Goal: Use online tool/utility: Use online tool/utility

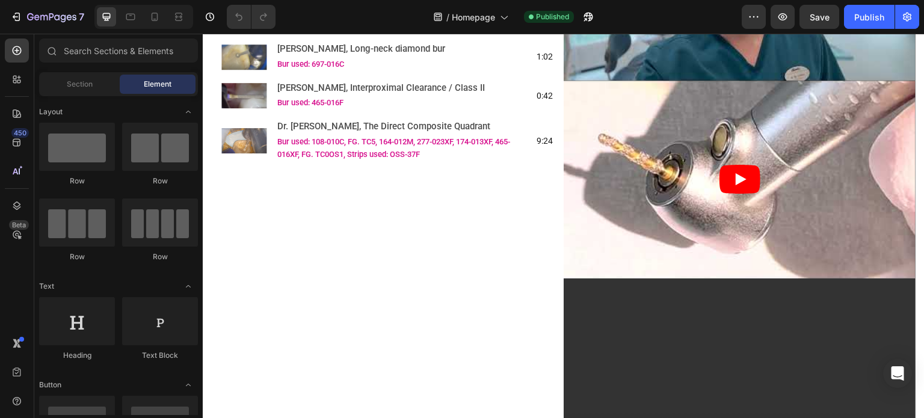
scroll to position [1985, 0]
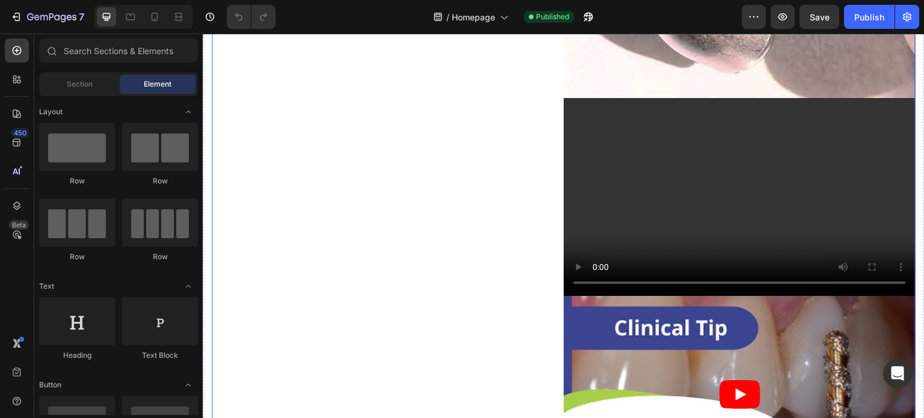
click at [454, 279] on div "Image [PERSON_NAME], Zirconia crown removal/ adjustment Text Block Bur used: Z1…" at bounding box center [388, 395] width 352 height 1386
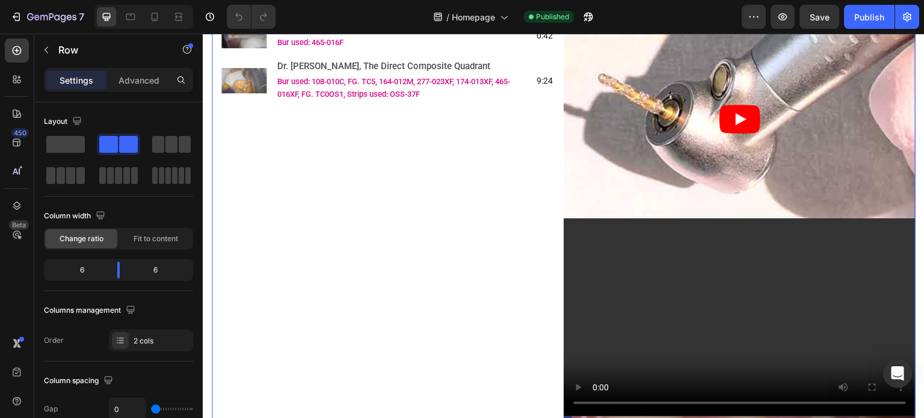
scroll to position [1324, 0]
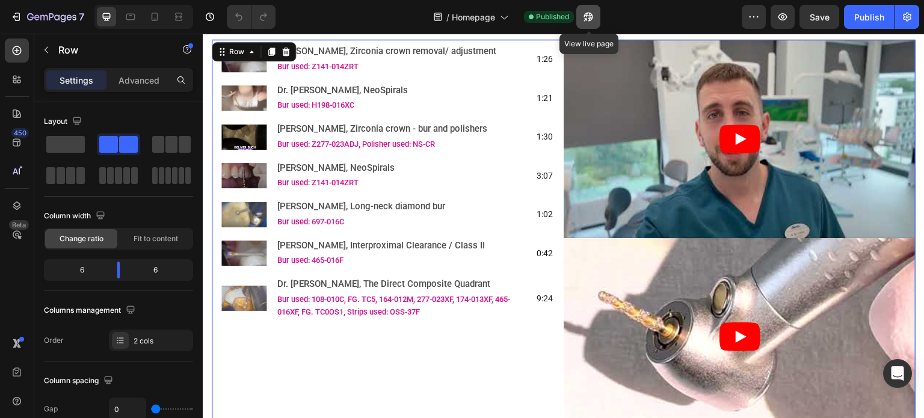
click at [587, 18] on icon "button" at bounding box center [585, 19] width 3 height 3
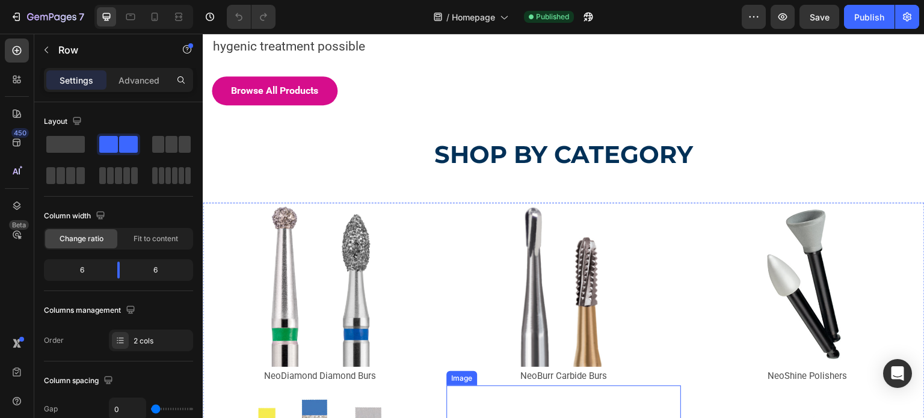
scroll to position [120, 0]
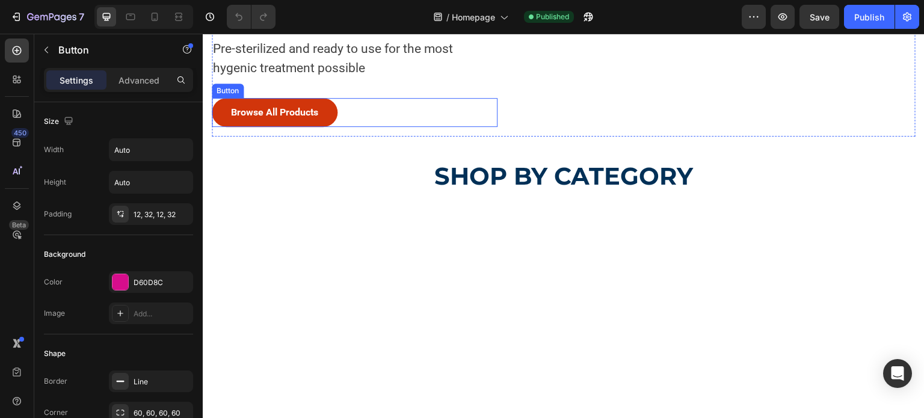
click at [327, 127] on button "Browse All Products" at bounding box center [275, 112] width 126 height 29
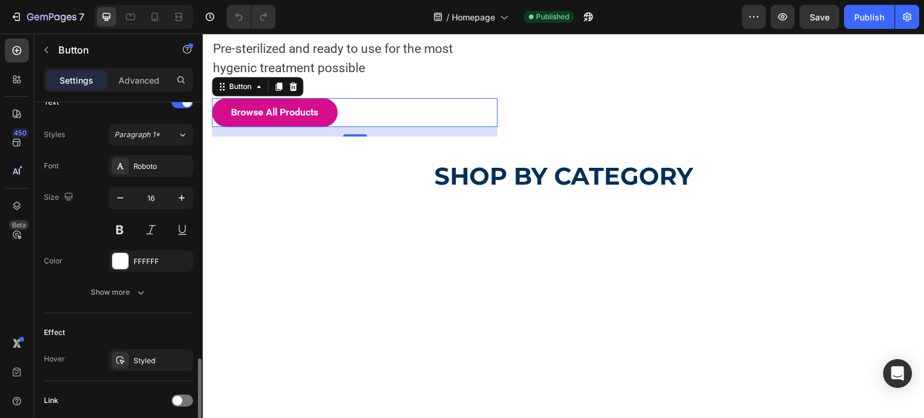
scroll to position [510, 0]
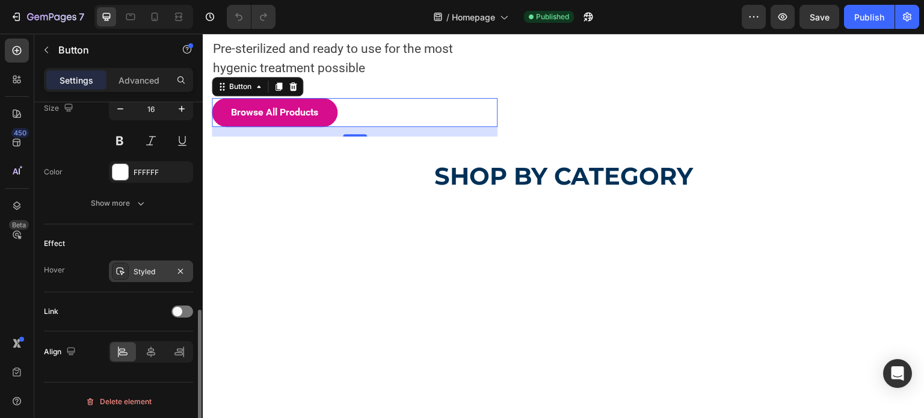
click at [156, 273] on div "Styled" at bounding box center [151, 272] width 35 height 11
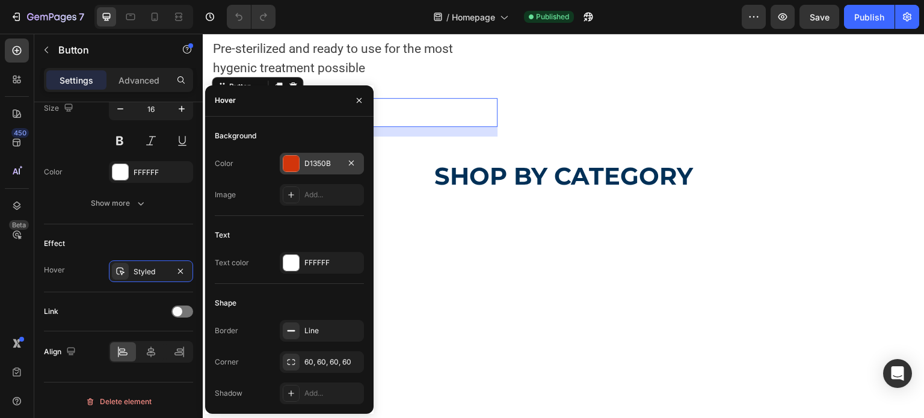
click at [289, 167] on div at bounding box center [291, 164] width 16 height 16
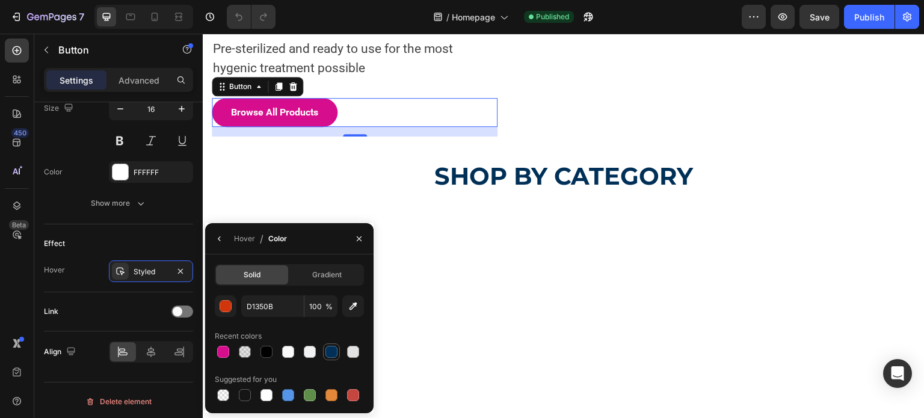
click at [330, 353] on div at bounding box center [331, 352] width 12 height 12
type input "003057"
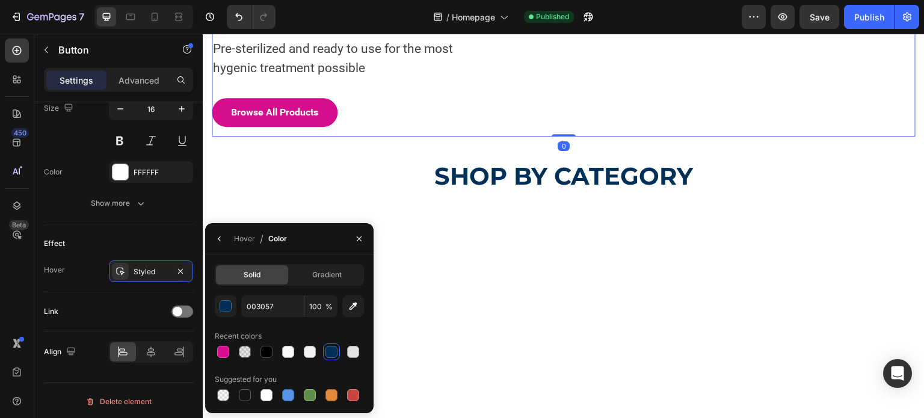
click at [430, 137] on div "Burs just got way cleaner... Heading Pre-sterilized and ready to use for the mo…" at bounding box center [355, 45] width 286 height 184
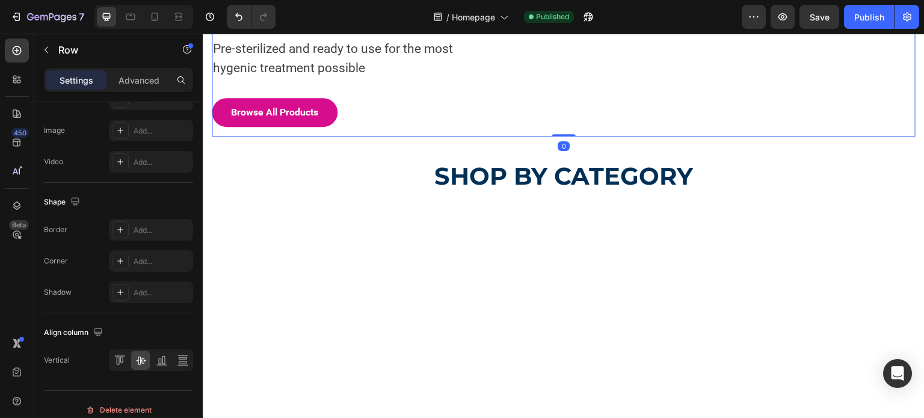
scroll to position [0, 0]
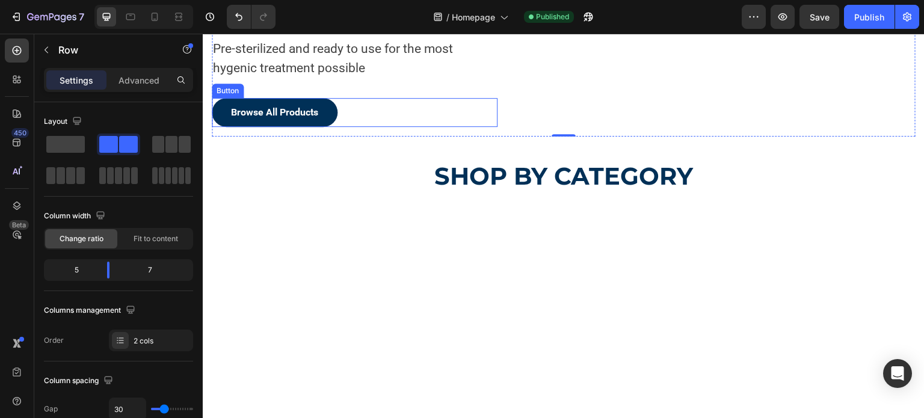
click at [312, 127] on button "Browse All Products" at bounding box center [275, 112] width 126 height 29
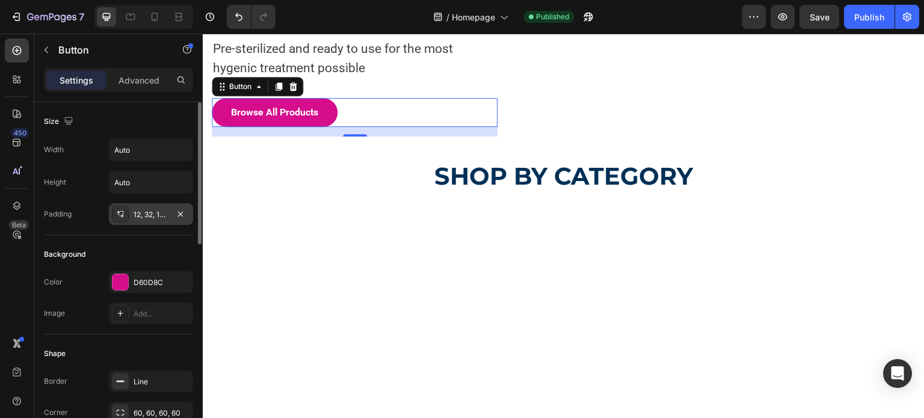
click at [152, 216] on div "12, 32, 12, 32" at bounding box center [151, 214] width 35 height 11
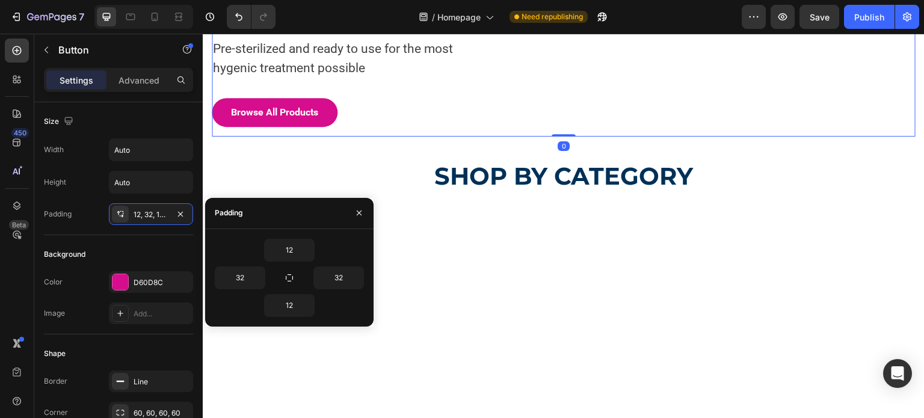
click at [395, 137] on div "Burs just got way cleaner... Heading Pre-sterilized and ready to use for the mo…" at bounding box center [355, 45] width 286 height 184
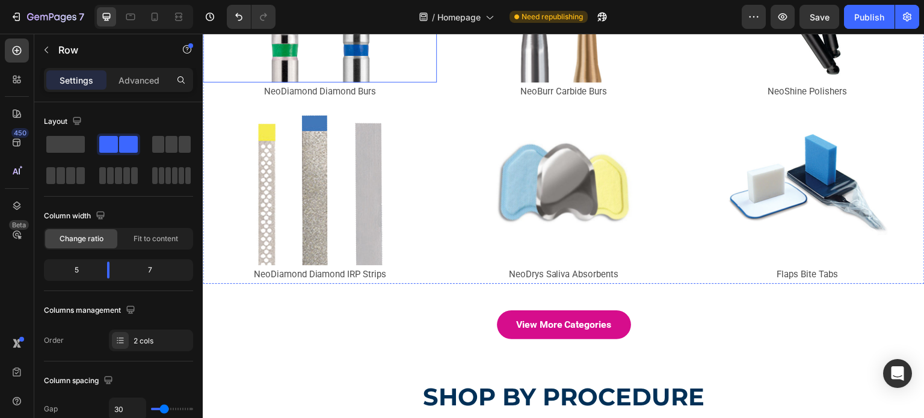
scroll to position [662, 0]
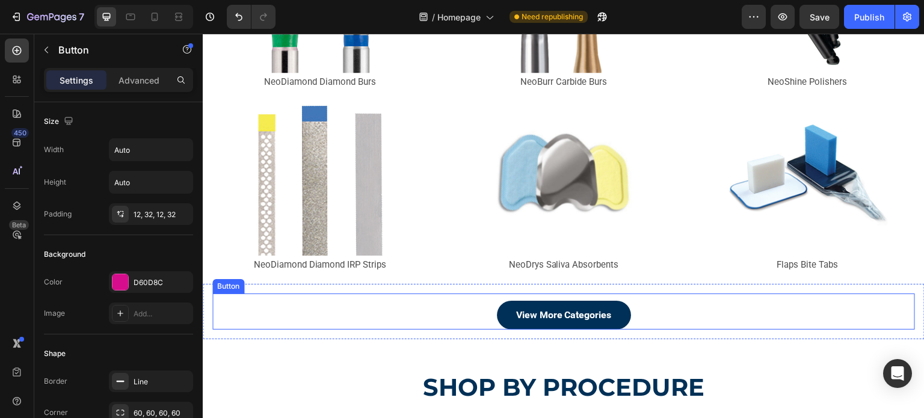
click at [497, 310] on button "View More Categories" at bounding box center [564, 315] width 134 height 29
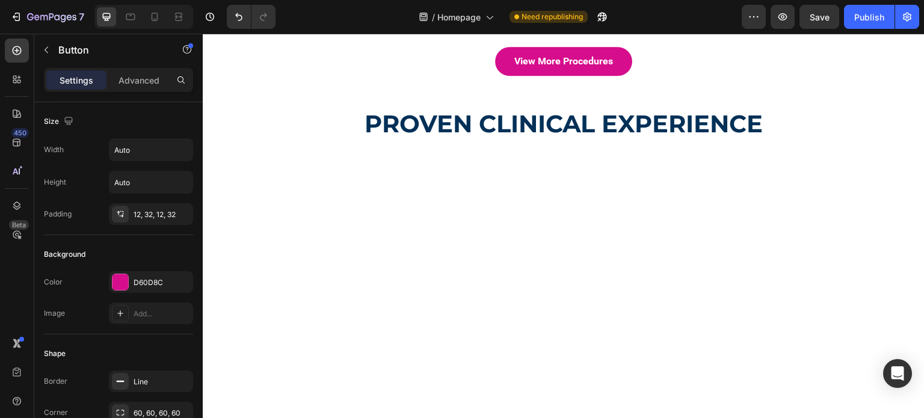
scroll to position [1263, 0]
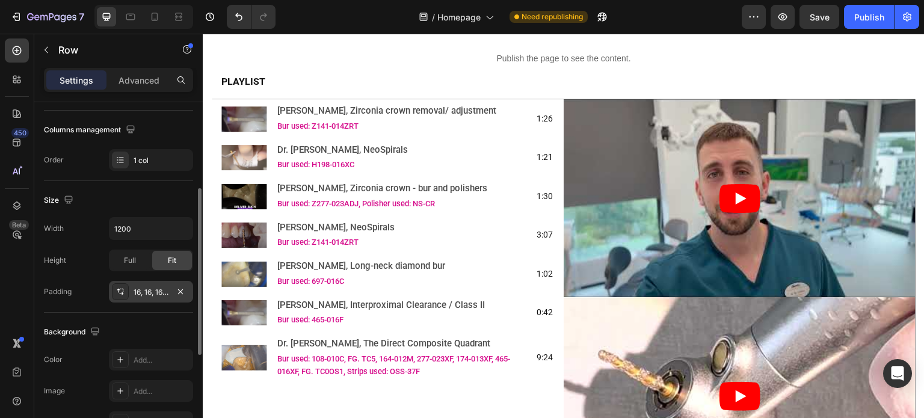
scroll to position [241, 0]
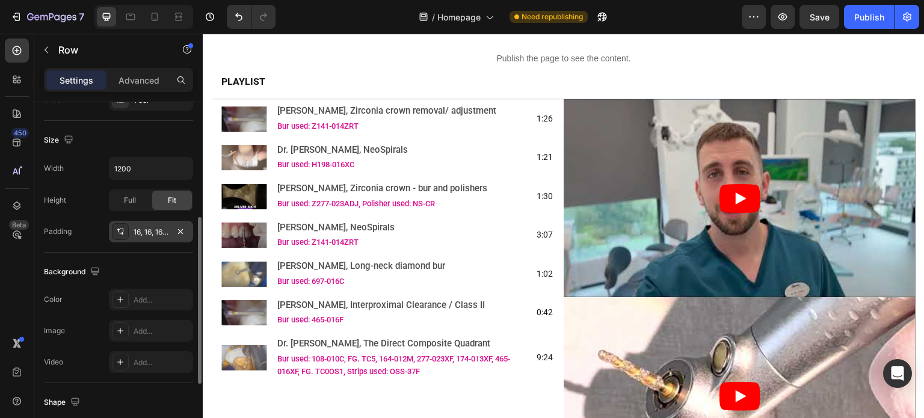
click at [135, 233] on div "16, 16, 16, 16" at bounding box center [151, 232] width 35 height 11
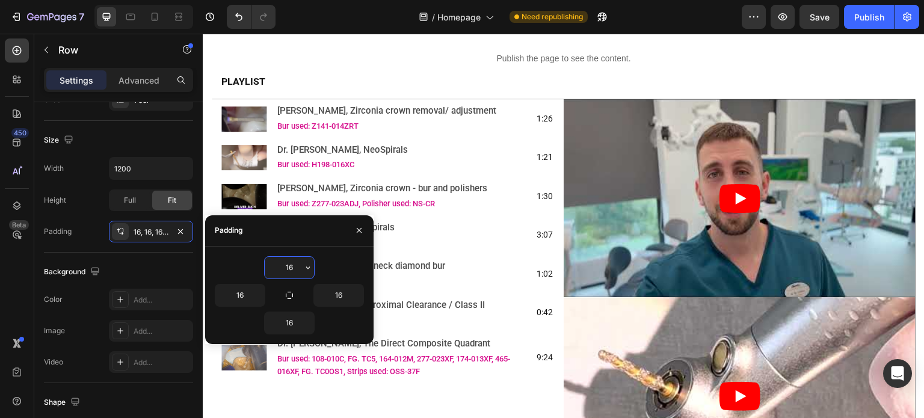
click at [267, 263] on input "16" at bounding box center [289, 268] width 49 height 22
type input "32"
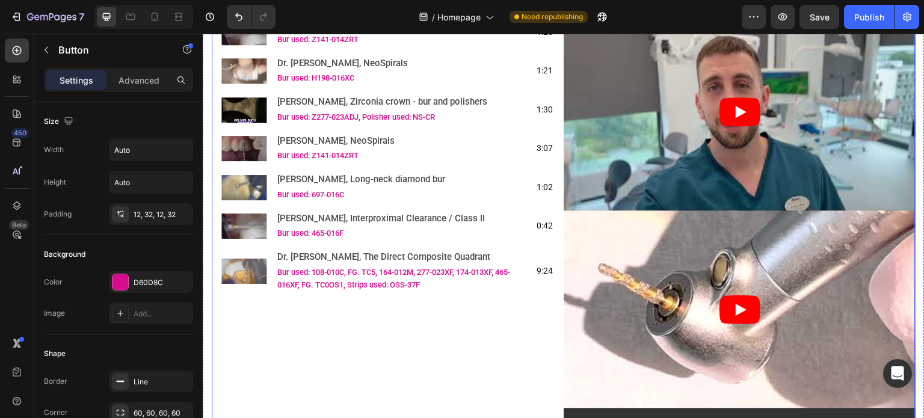
scroll to position [1023, 0]
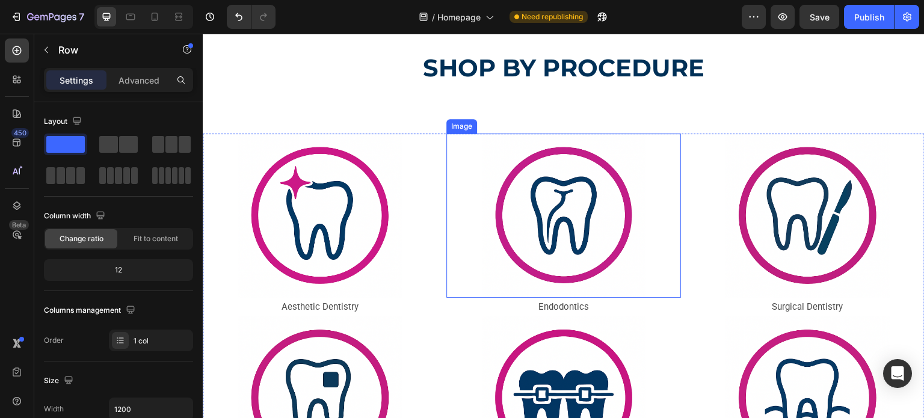
scroll to position [744, 0]
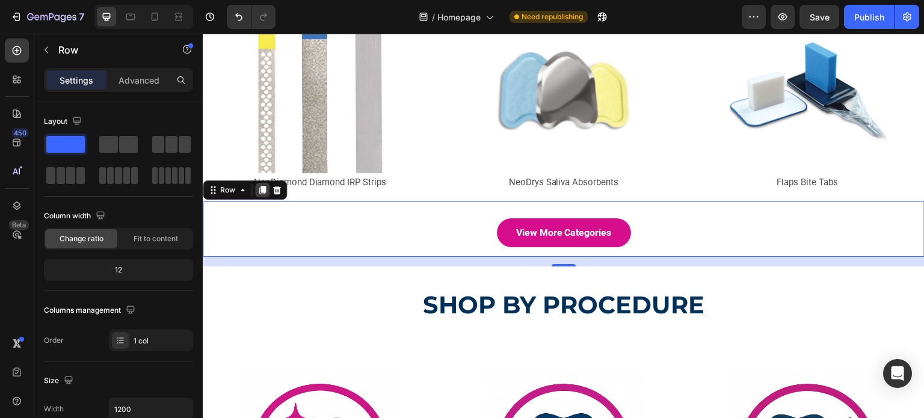
click at [260, 187] on icon at bounding box center [263, 190] width 10 height 10
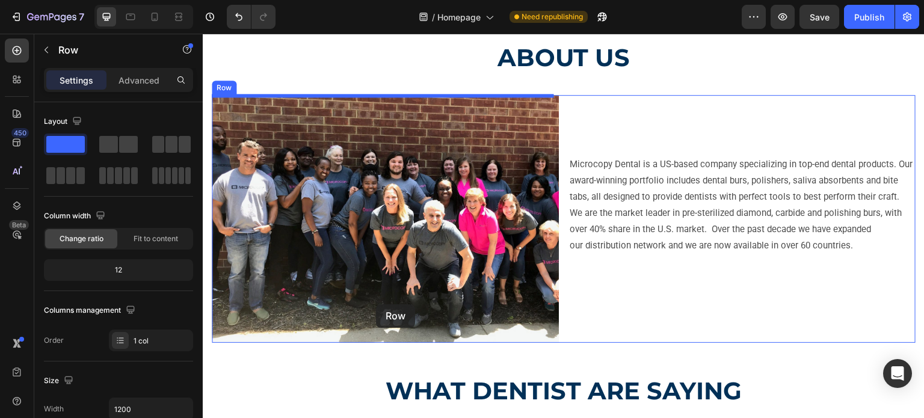
scroll to position [3331, 0]
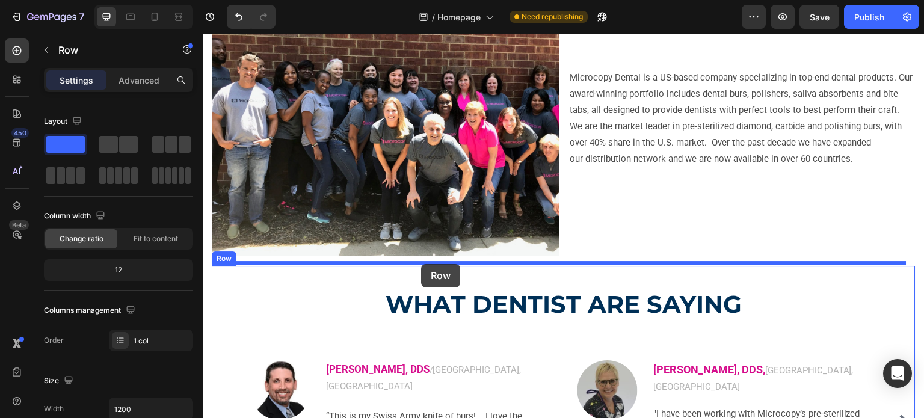
drag, startPoint x: 218, startPoint y: 249, endPoint x: 421, endPoint y: 264, distance: 203.3
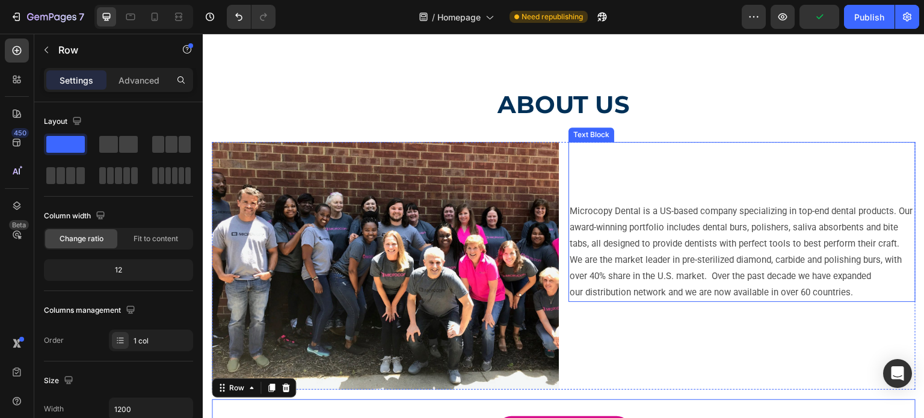
scroll to position [3271, 0]
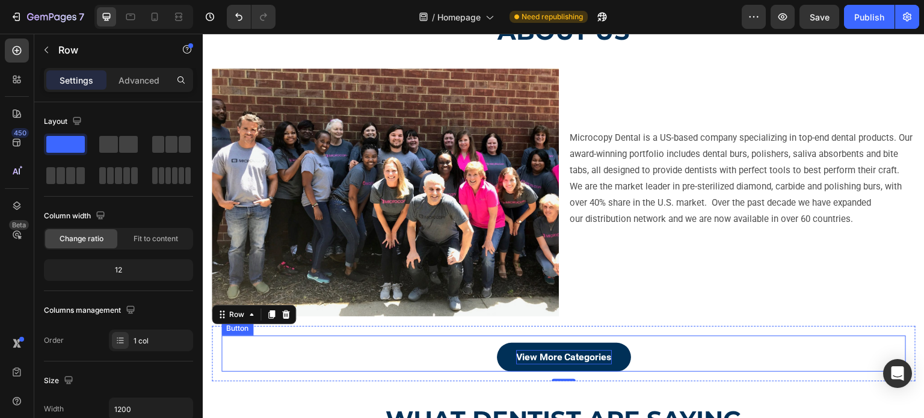
click at [523, 357] on p "View More Categories" at bounding box center [564, 357] width 96 height 14
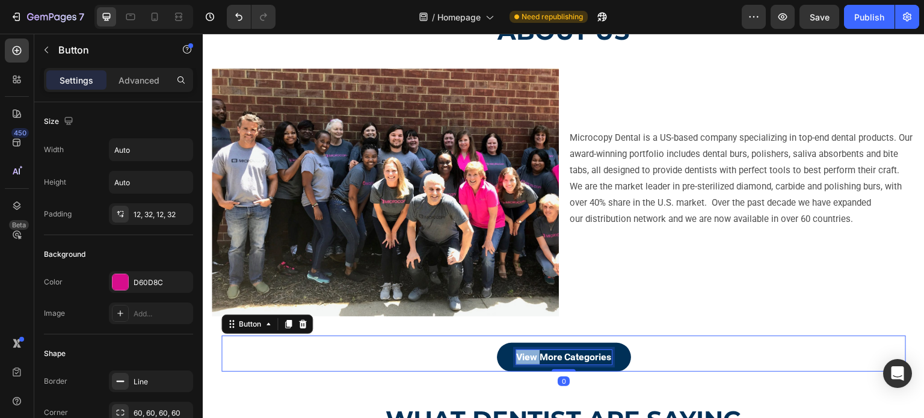
click at [523, 357] on p "View More Categories" at bounding box center [564, 357] width 96 height 14
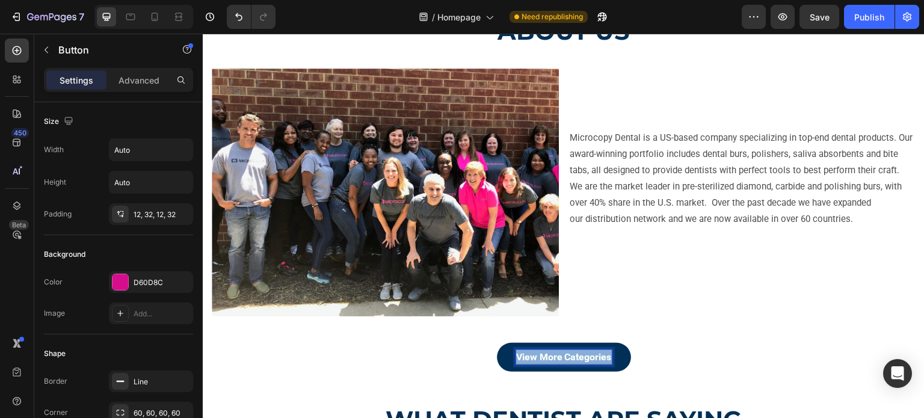
click at [523, 357] on p "View More Categories" at bounding box center [564, 357] width 96 height 14
click at [532, 343] on button "Learn" at bounding box center [564, 357] width 64 height 29
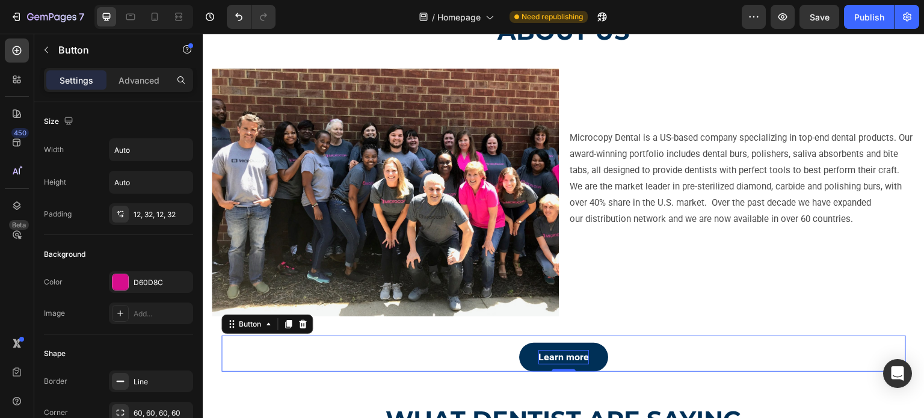
click at [460, 354] on div "Learn more Button 0" at bounding box center [563, 354] width 685 height 36
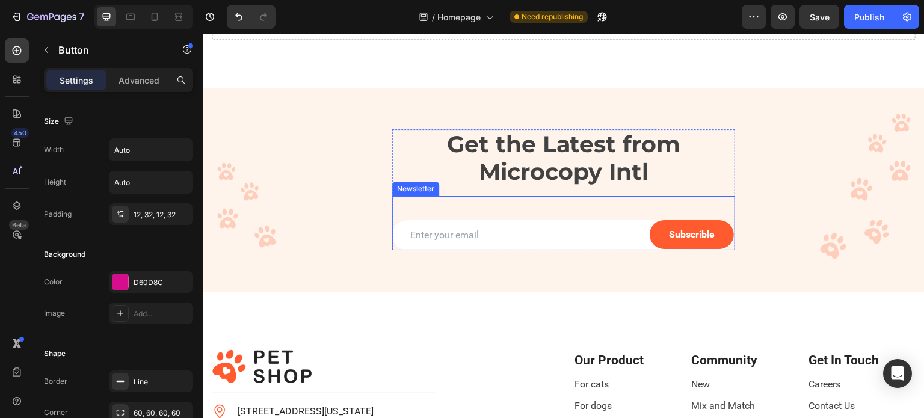
scroll to position [5317, 0]
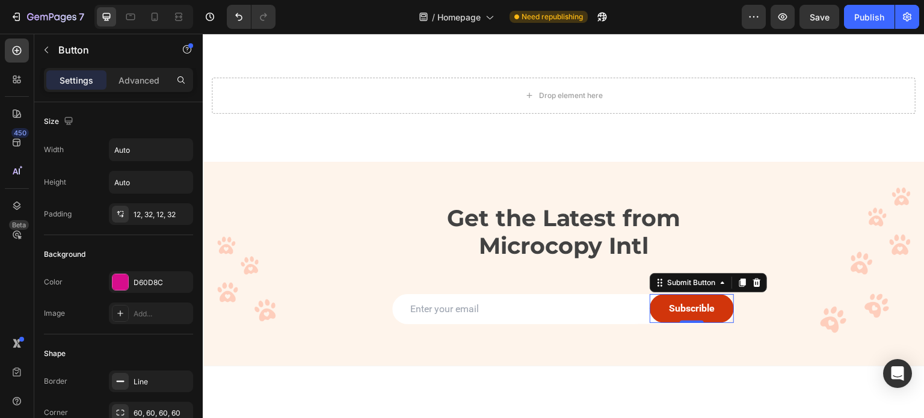
click at [660, 315] on button "Subscrible" at bounding box center [692, 308] width 84 height 29
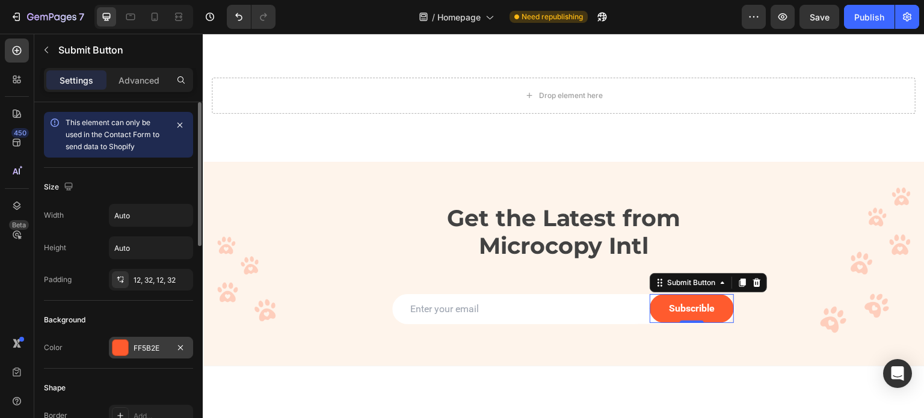
click at [123, 341] on div at bounding box center [121, 348] width 16 height 16
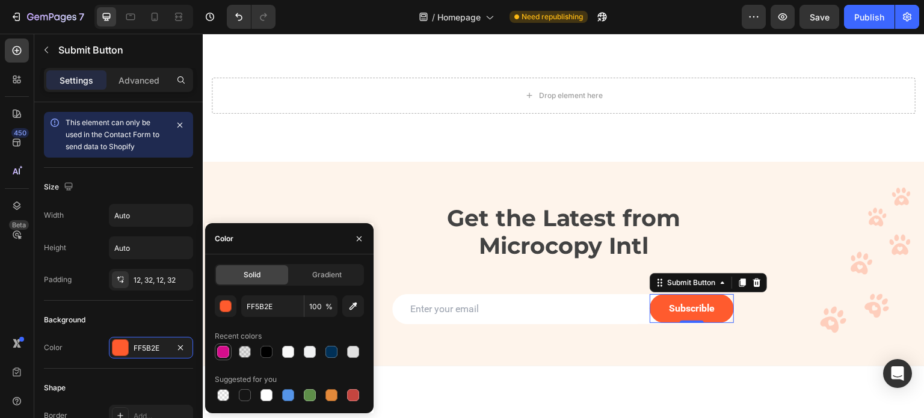
click at [219, 346] on div at bounding box center [223, 352] width 12 height 12
type input "D60D8C"
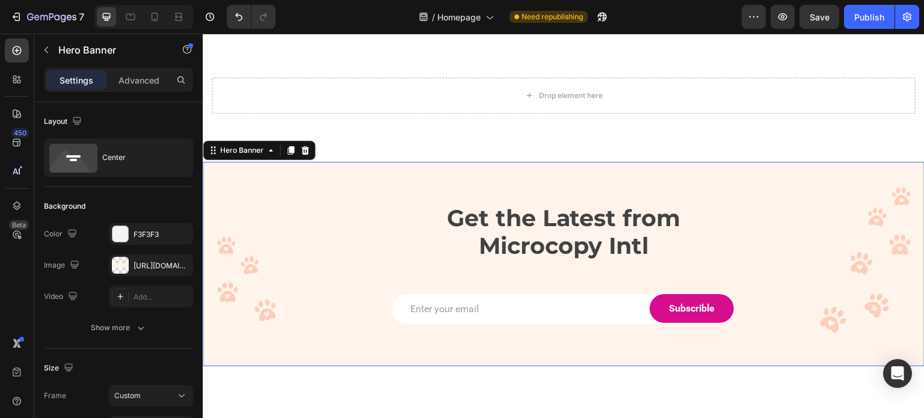
click at [348, 185] on div "Get the Latest from Microcopy Intl Heading Email Field Subscrible Submit Button…" at bounding box center [564, 263] width 722 height 159
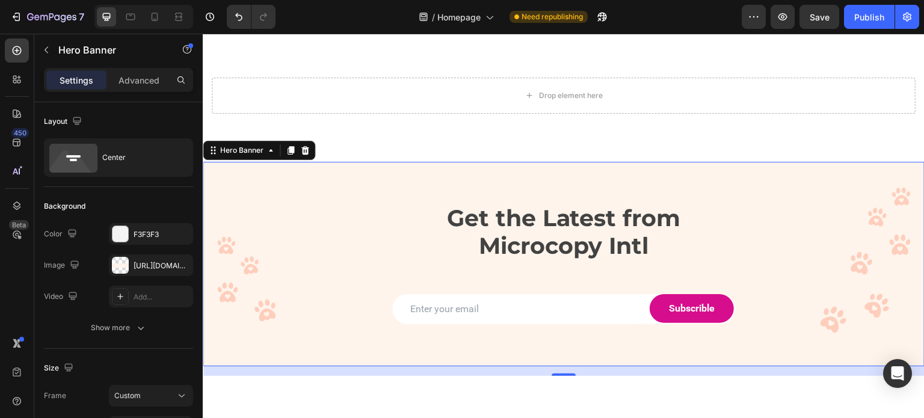
scroll to position [5377, 0]
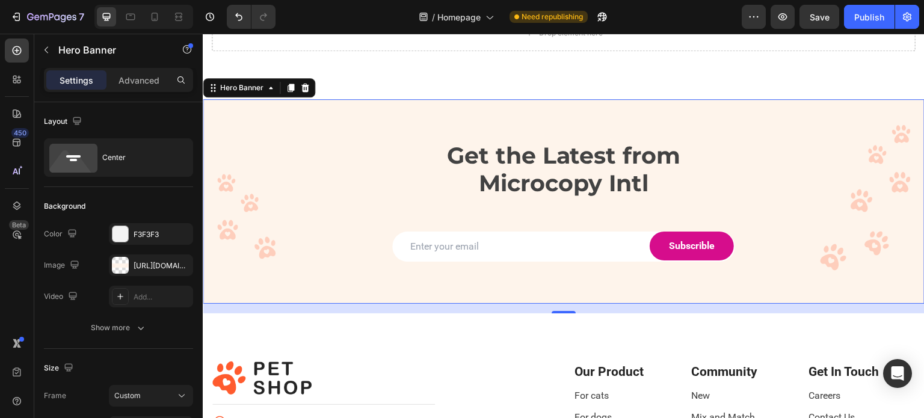
click at [852, 292] on div "Overlay" at bounding box center [564, 201] width 722 height 205
click at [158, 262] on div "[URL][DOMAIN_NAME]" at bounding box center [151, 266] width 35 height 11
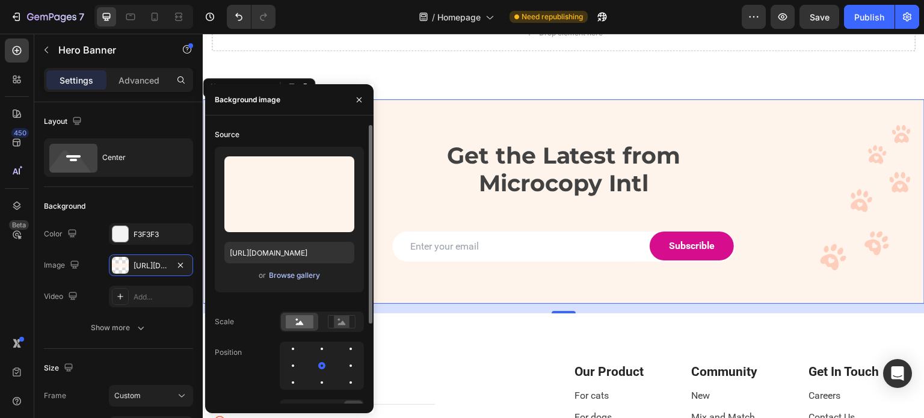
click at [280, 273] on div "Browse gallery" at bounding box center [294, 275] width 51 height 11
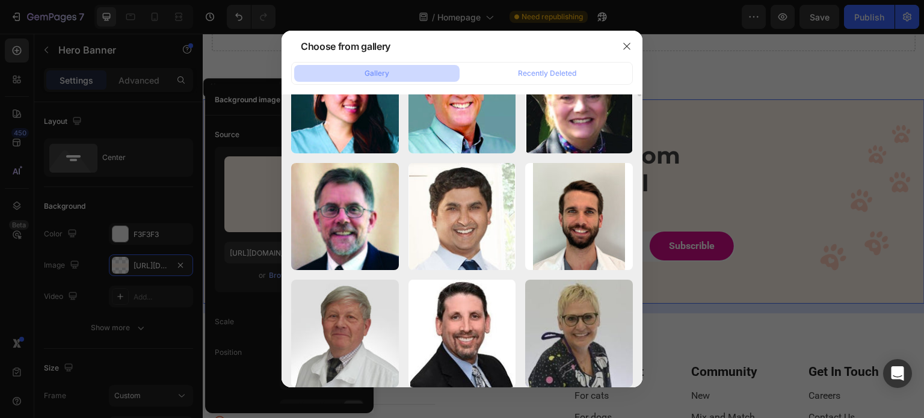
scroll to position [0, 0]
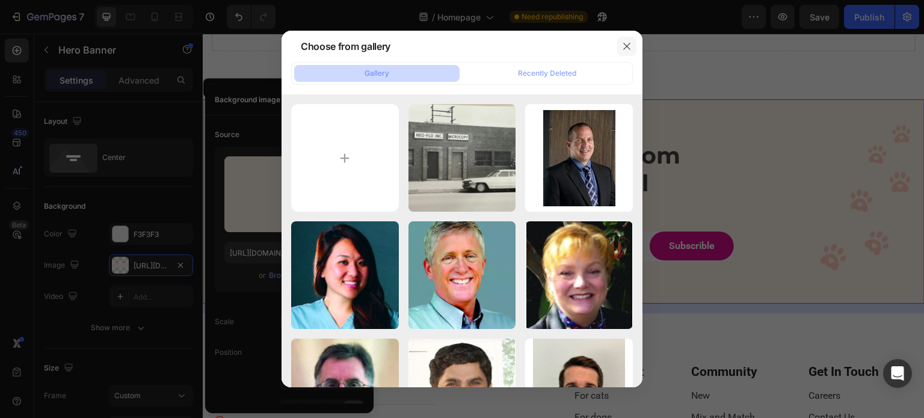
click at [620, 45] on button "button" at bounding box center [626, 46] width 19 height 19
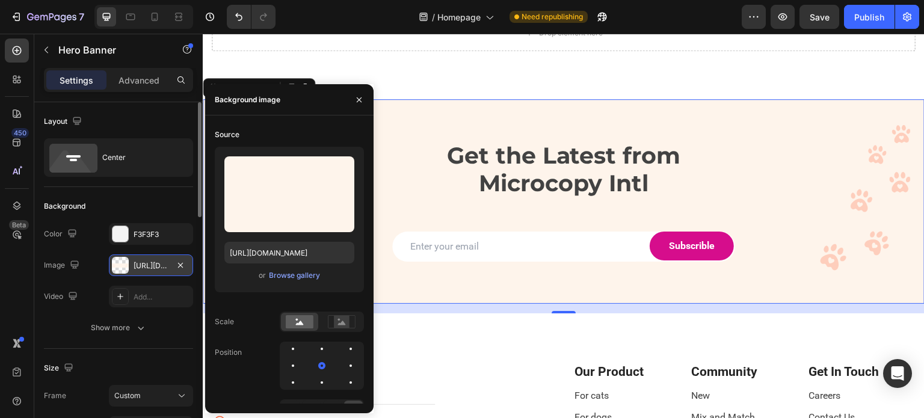
click at [145, 264] on div "[URL][DOMAIN_NAME]" at bounding box center [151, 266] width 35 height 11
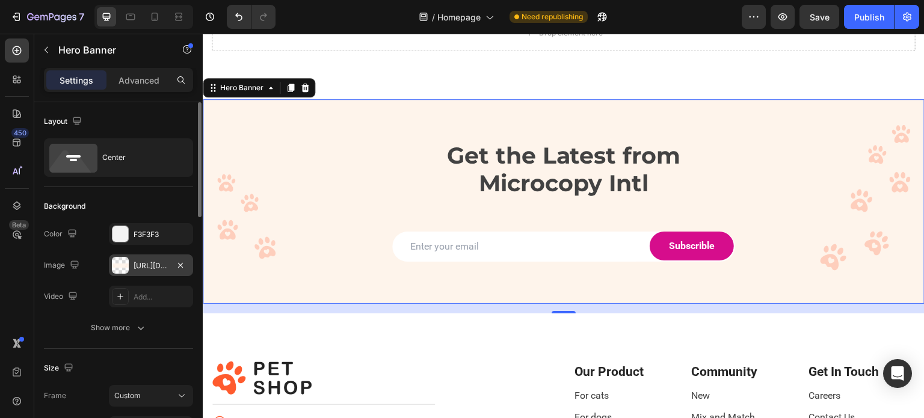
click at [145, 264] on div "[URL][DOMAIN_NAME]" at bounding box center [151, 266] width 35 height 11
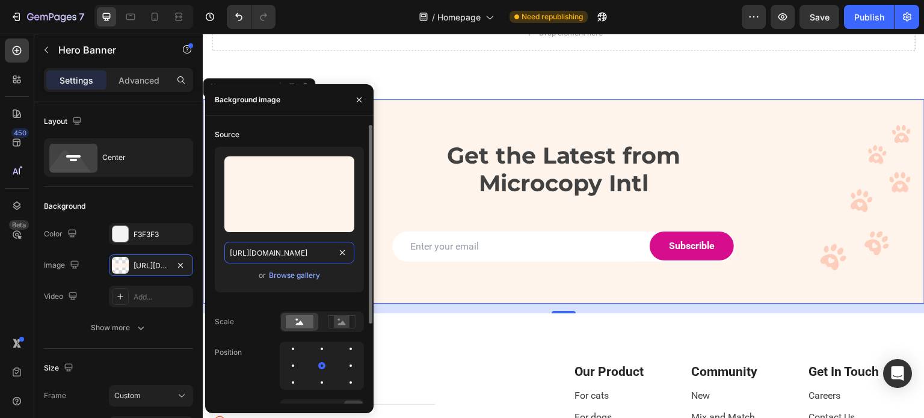
click at [255, 251] on input "[URL][DOMAIN_NAME]" at bounding box center [289, 253] width 130 height 22
paste input "[DOMAIN_NAME][URL]"
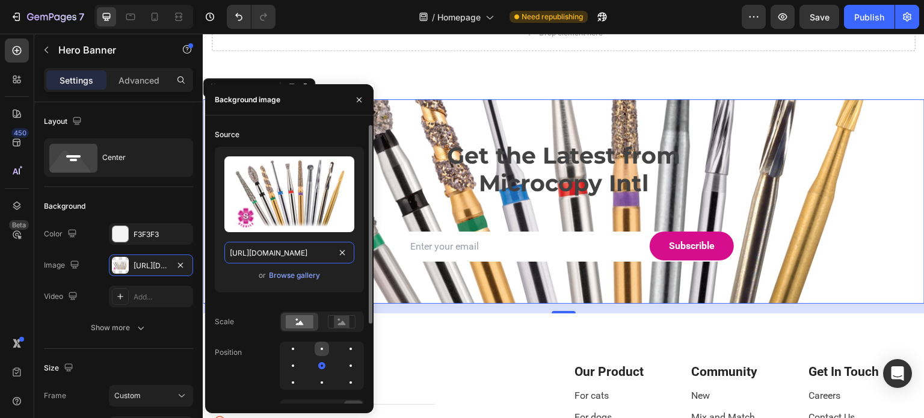
type input "[URL][DOMAIN_NAME]"
click at [344, 348] on div at bounding box center [351, 349] width 14 height 14
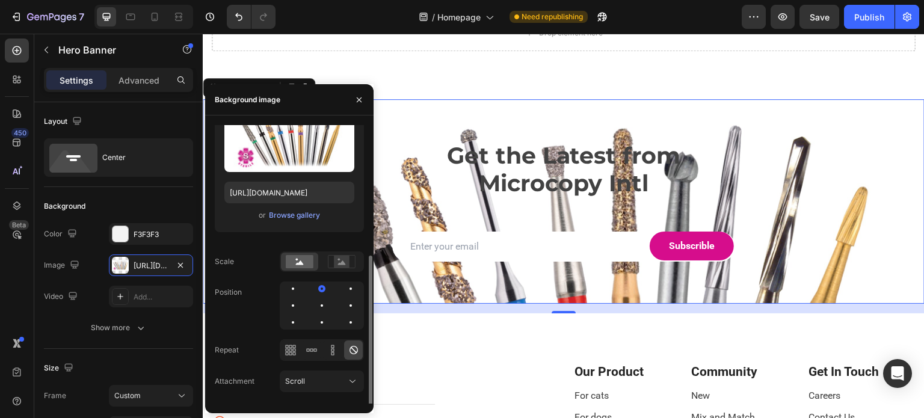
scroll to position [111, 0]
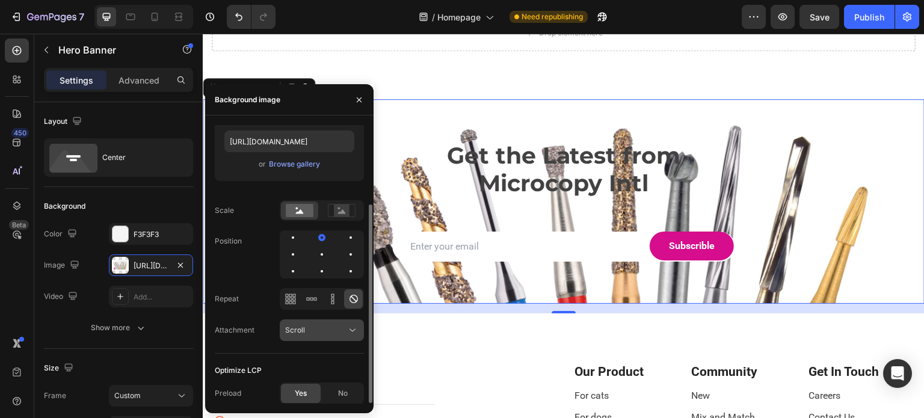
click at [351, 333] on icon at bounding box center [353, 330] width 12 height 12
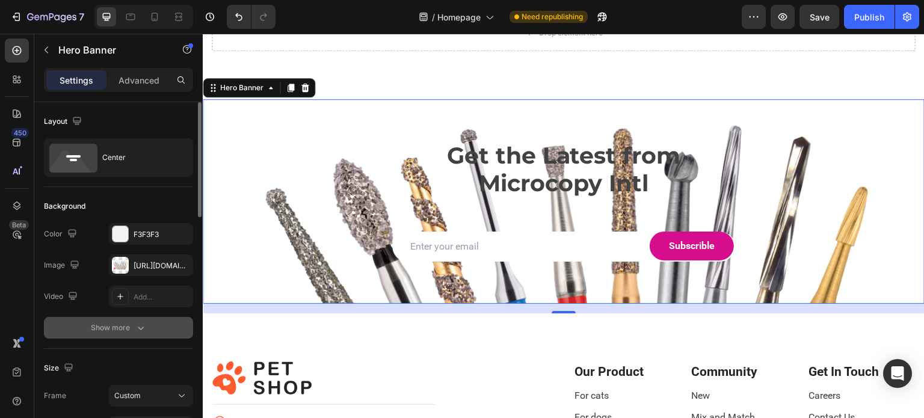
click at [123, 322] on div "Show more" at bounding box center [119, 328] width 56 height 12
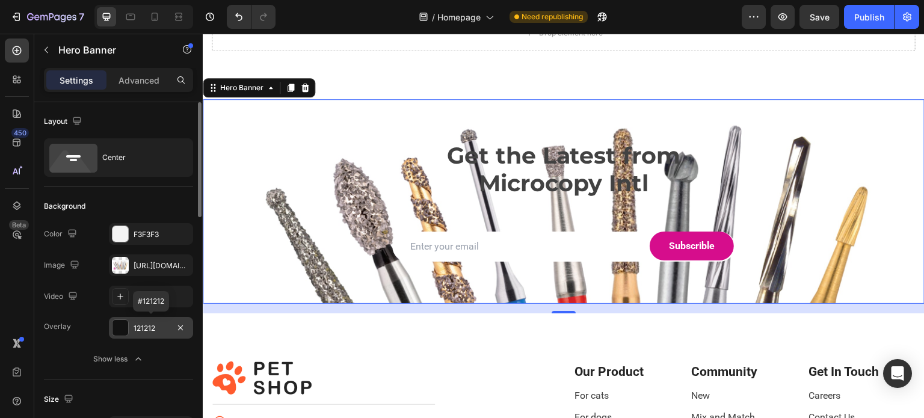
click at [121, 329] on div at bounding box center [121, 328] width 16 height 16
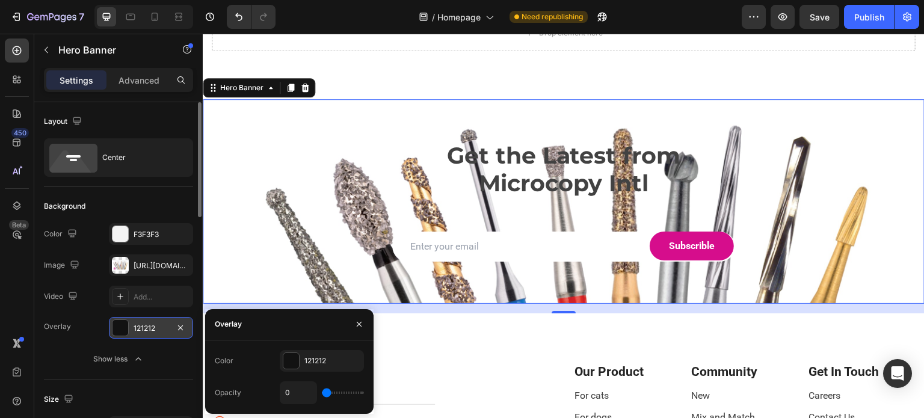
click at [152, 326] on div "121212" at bounding box center [151, 328] width 35 height 11
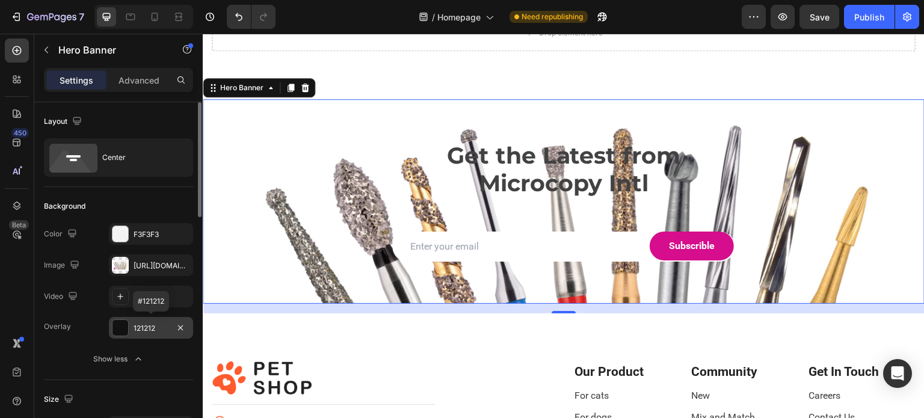
click at [156, 325] on div "121212" at bounding box center [151, 328] width 35 height 11
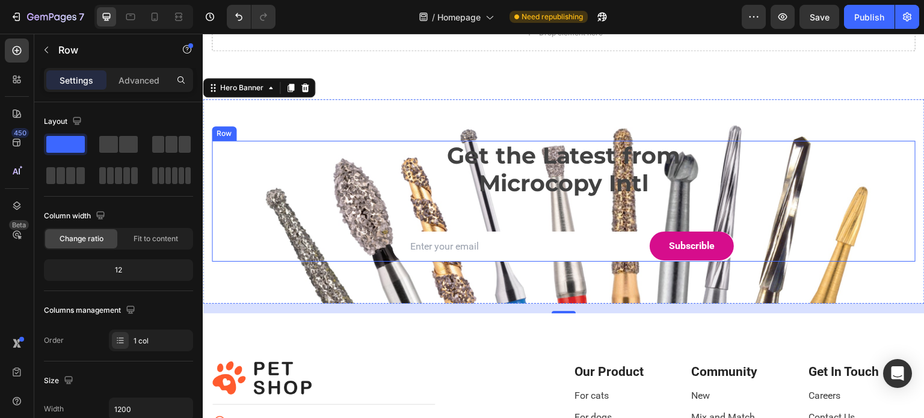
click at [248, 245] on div "Get the Latest from Microcopy Intl Heading Email Field Subscrible Submit Button…" at bounding box center [564, 201] width 704 height 121
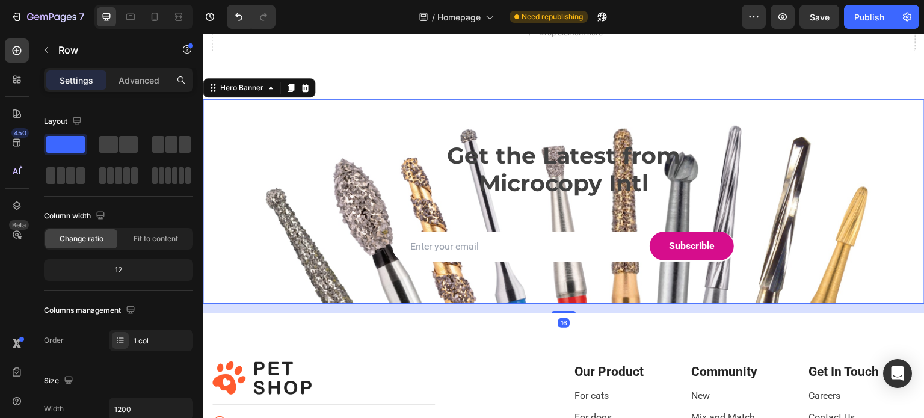
click at [243, 281] on div "Overlay" at bounding box center [564, 201] width 722 height 205
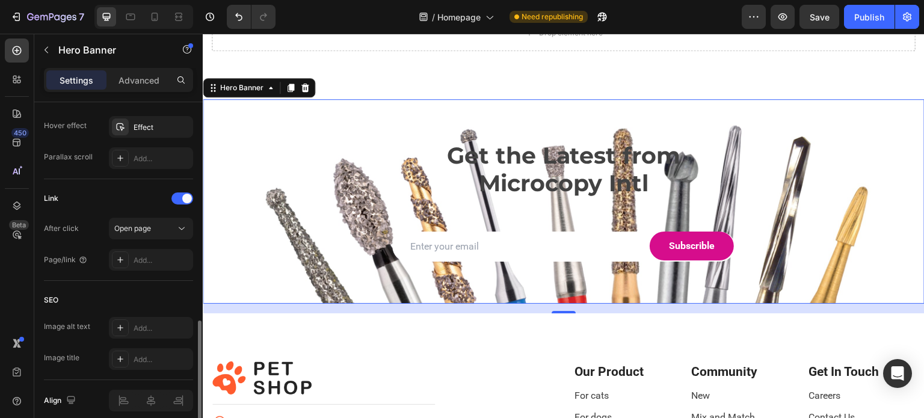
scroll to position [711, 0]
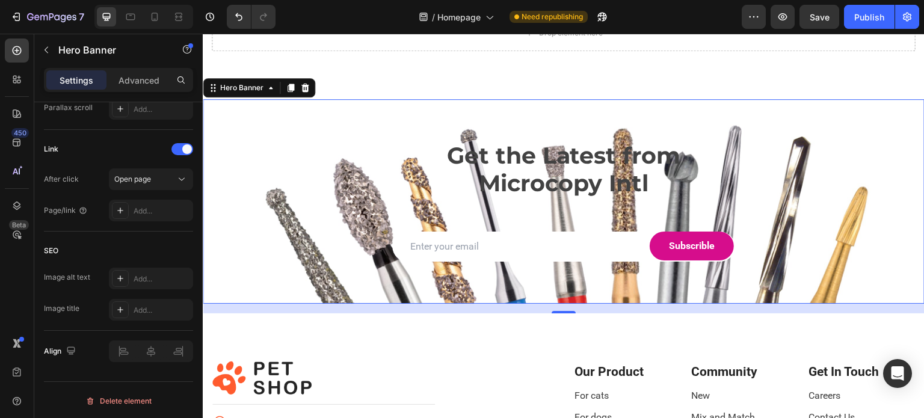
click at [264, 129] on div "Get the Latest from Microcopy Intl Heading Email Field Subscrible Submit Button…" at bounding box center [564, 201] width 722 height 159
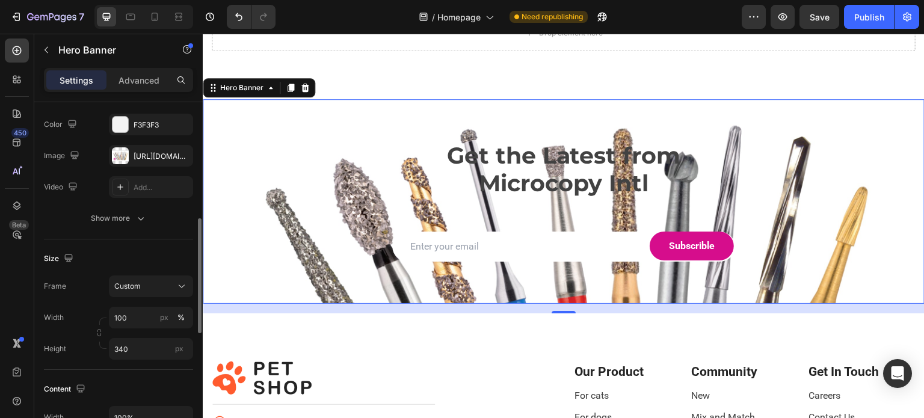
scroll to position [49, 0]
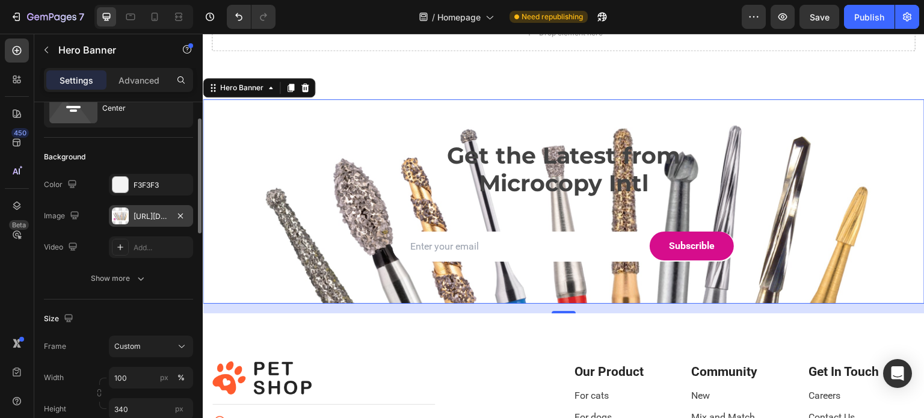
click at [143, 219] on div "[URL][DOMAIN_NAME]" at bounding box center [151, 216] width 35 height 11
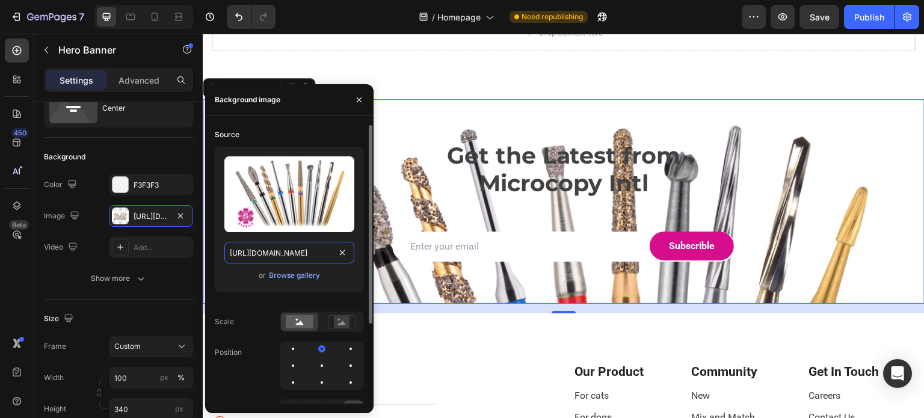
click at [258, 251] on input "[URL][DOMAIN_NAME]" at bounding box center [289, 253] width 130 height 22
paste input "Bur_array.png?v=175619013"
type input "[URL][DOMAIN_NAME]"
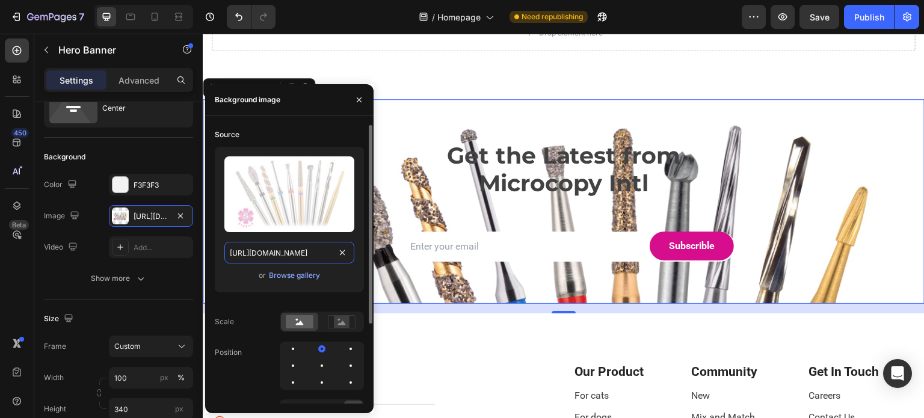
scroll to position [0, 184]
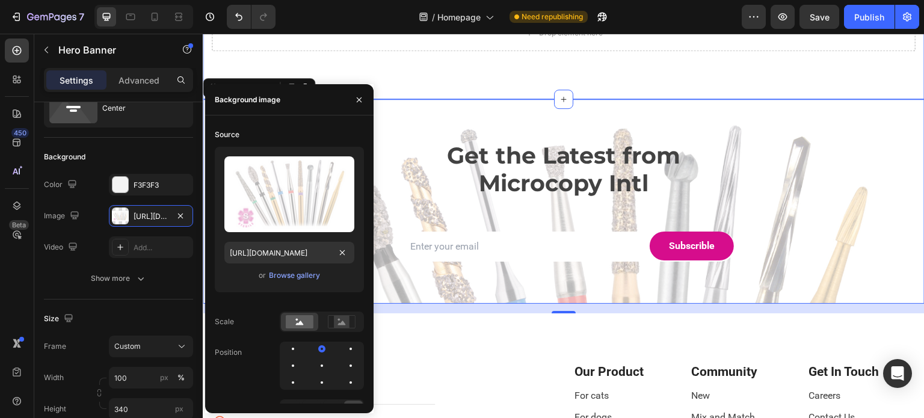
click at [534, 69] on div "Drop element here Row Section 11" at bounding box center [564, 57] width 722 height 84
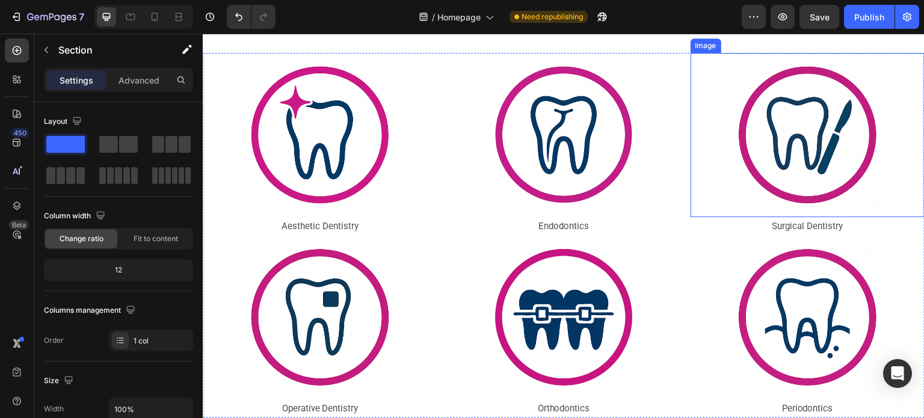
scroll to position [1083, 0]
